Goal: Task Accomplishment & Management: Manage account settings

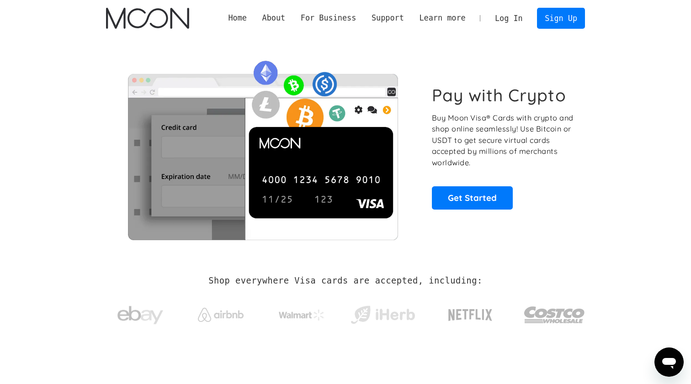
click at [503, 20] on link "Log In" at bounding box center [508, 18] width 43 height 20
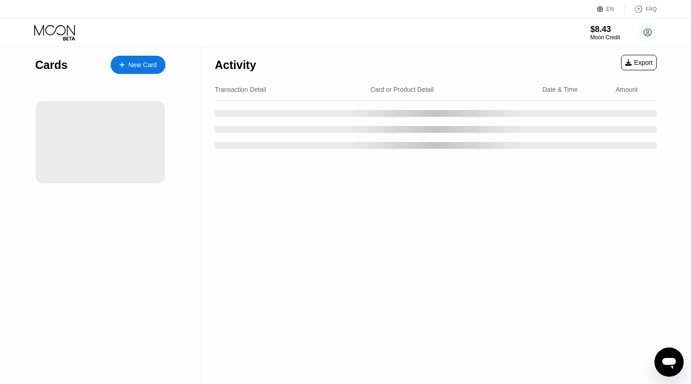
drag, startPoint x: 653, startPoint y: 342, endPoint x: 682, endPoint y: 375, distance: 44.1
click at [653, 342] on div "Activity Export Transaction Detail Card or Product Detail Date & Time Amount" at bounding box center [436, 216] width 470 height 338
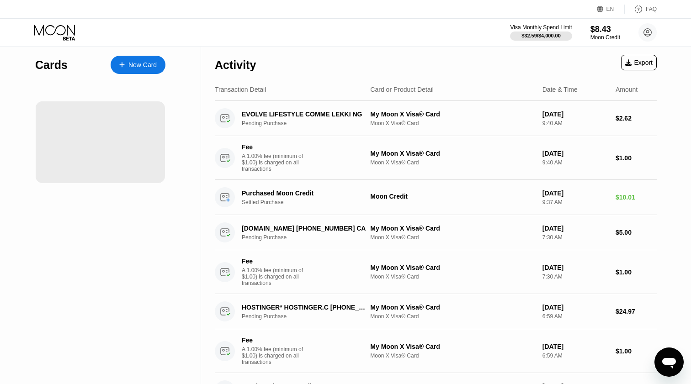
click at [673, 368] on icon "Open messaging window" at bounding box center [669, 363] width 14 height 11
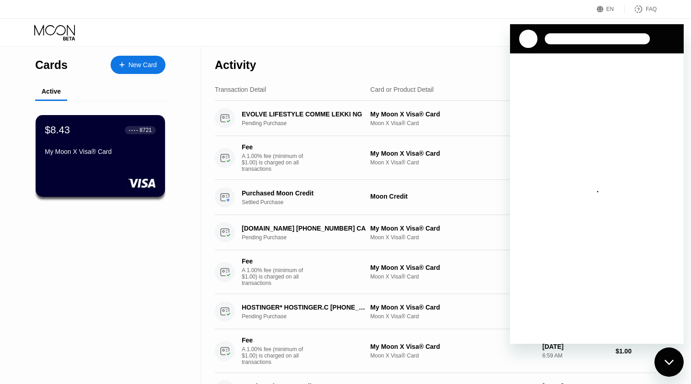
click at [673, 369] on div "Close messaging window" at bounding box center [669, 362] width 27 height 27
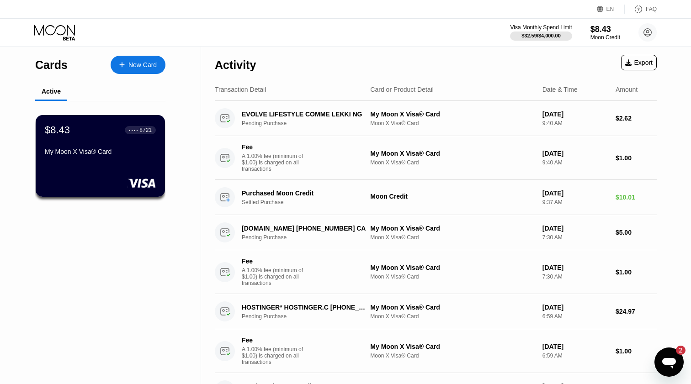
scroll to position [166, 0]
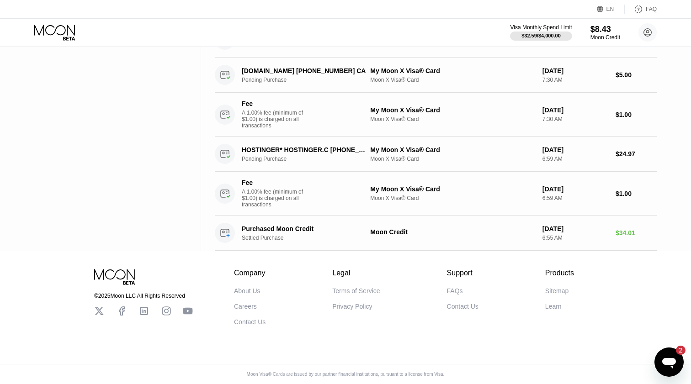
type textarea "x"
